Goal: Information Seeking & Learning: Check status

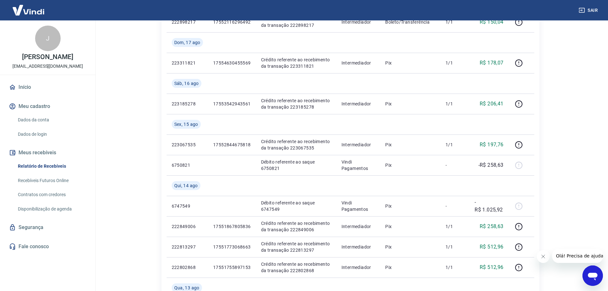
click at [544, 257] on icon "Fechar mensagem da empresa" at bounding box center [543, 256] width 5 height 5
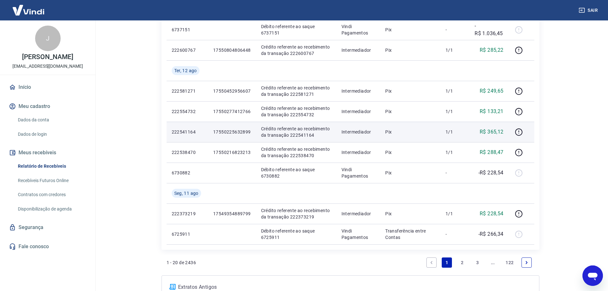
scroll to position [517, 0]
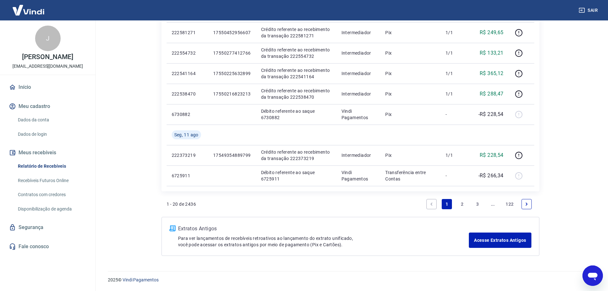
drag, startPoint x: 477, startPoint y: 202, endPoint x: 583, endPoint y: 286, distance: 135.0
click at [479, 202] on link "3" at bounding box center [478, 204] width 10 height 10
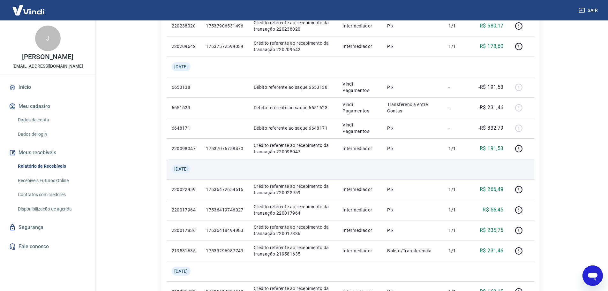
scroll to position [351, 0]
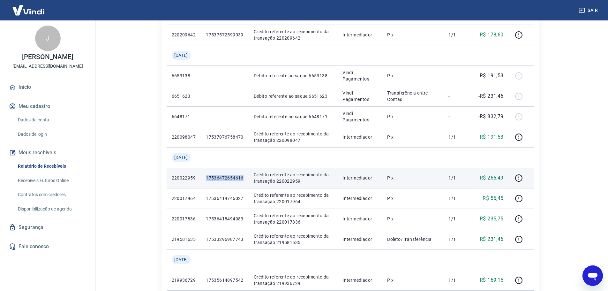
drag, startPoint x: 247, startPoint y: 177, endPoint x: 211, endPoint y: 177, distance: 36.4
click at [211, 177] on p "17536472654616" at bounding box center [225, 178] width 38 height 6
copy p "17536472654616"
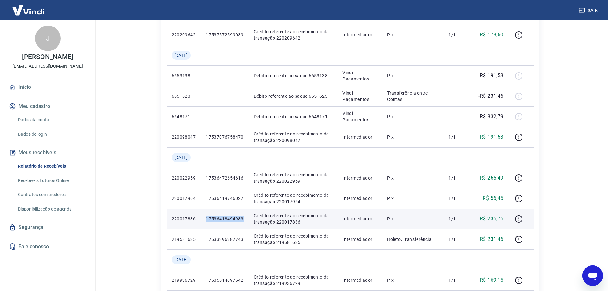
drag, startPoint x: 251, startPoint y: 220, endPoint x: 210, endPoint y: 220, distance: 40.9
click at [210, 220] on td "17536418494983" at bounding box center [225, 219] width 48 height 20
copy p "17536418494983"
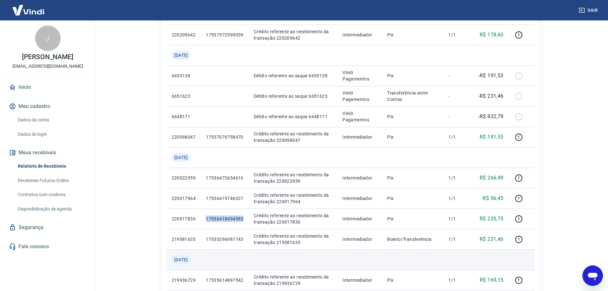
scroll to position [497, 0]
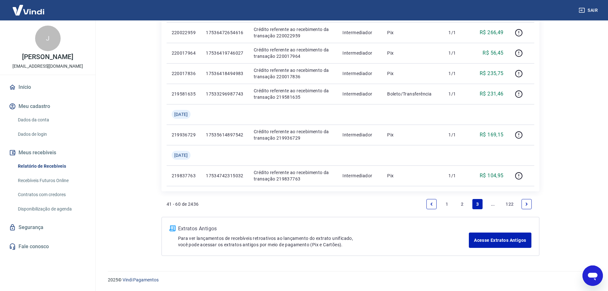
click at [463, 204] on link "2" at bounding box center [462, 204] width 10 height 10
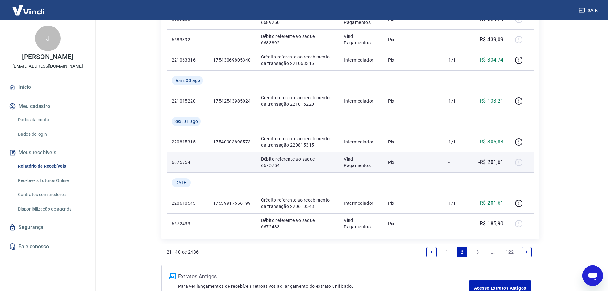
scroll to position [537, 0]
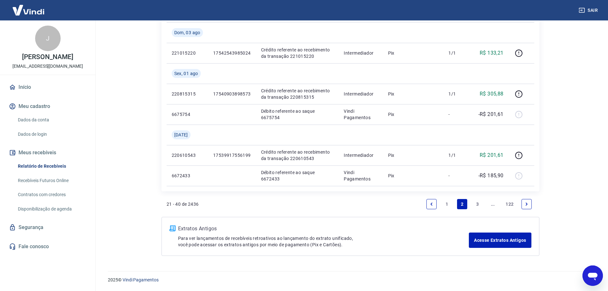
click at [446, 203] on link "1" at bounding box center [447, 204] width 10 height 10
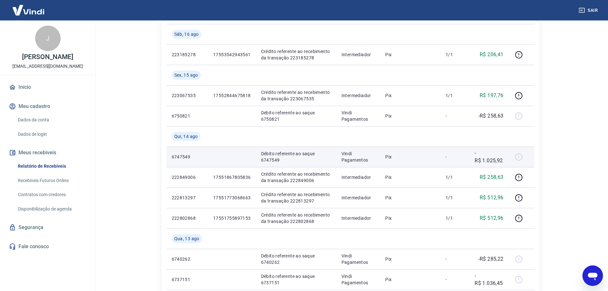
scroll to position [224, 0]
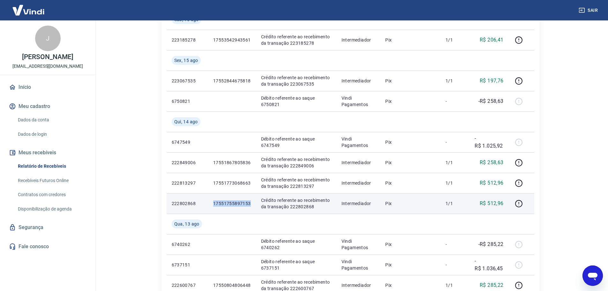
drag, startPoint x: 252, startPoint y: 203, endPoint x: 214, endPoint y: 205, distance: 37.7
click at [214, 205] on td "17551755897153" at bounding box center [232, 203] width 48 height 20
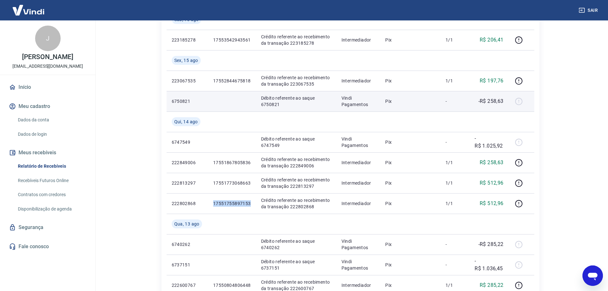
copy p "17551755897153"
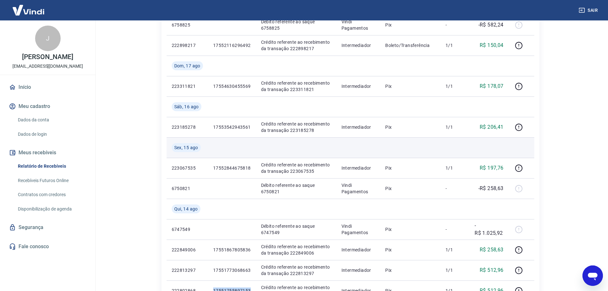
scroll to position [128, 0]
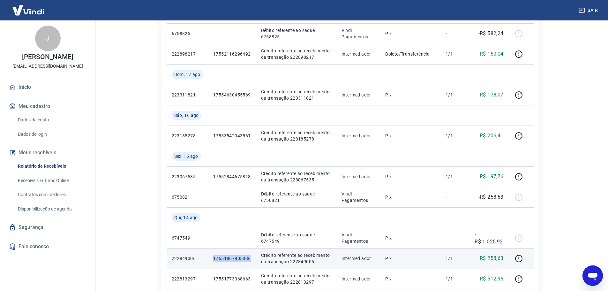
drag, startPoint x: 251, startPoint y: 255, endPoint x: 213, endPoint y: 257, distance: 38.0
click at [213, 257] on td "17551867805836" at bounding box center [232, 258] width 48 height 20
copy p "17551867805836"
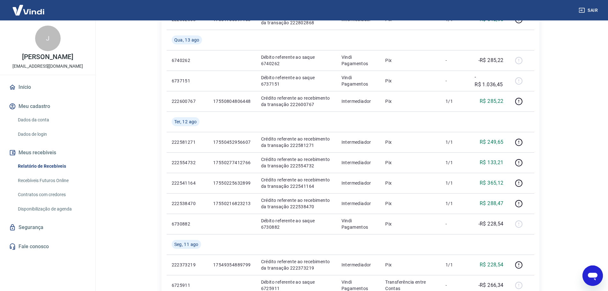
scroll to position [415, 0]
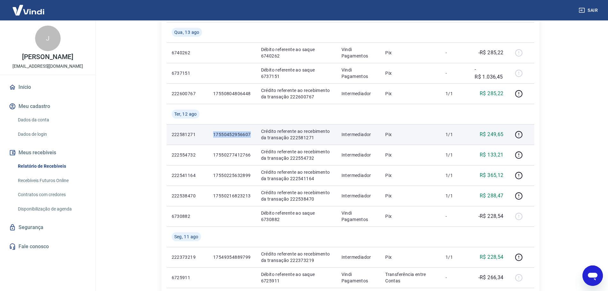
drag, startPoint x: 251, startPoint y: 134, endPoint x: 214, endPoint y: 135, distance: 36.7
click at [214, 135] on td "17550452956607" at bounding box center [232, 134] width 48 height 20
copy p "17550452956607"
